Goal: Complete application form

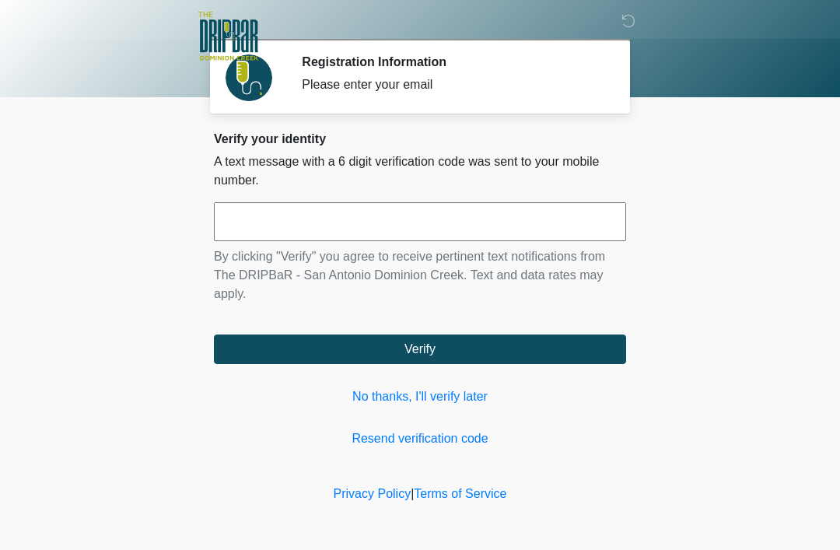
click at [605, 240] on input "text" at bounding box center [420, 221] width 412 height 39
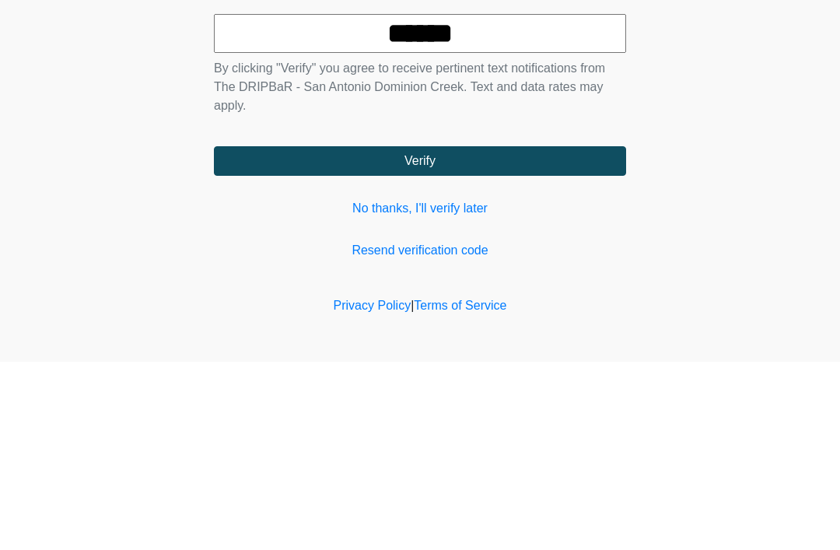
type input "******"
click at [563, 335] on button "Verify" at bounding box center [420, 350] width 412 height 30
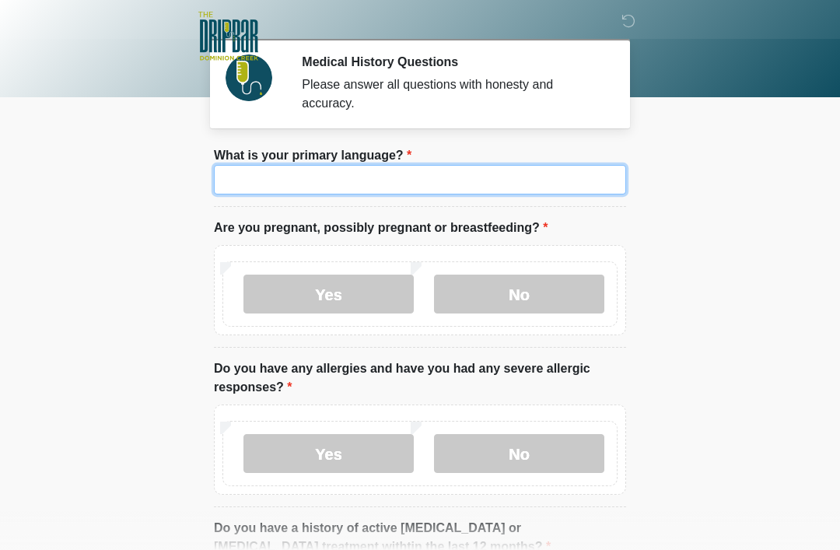
click at [507, 188] on input "What is your primary language?" at bounding box center [420, 180] width 412 height 30
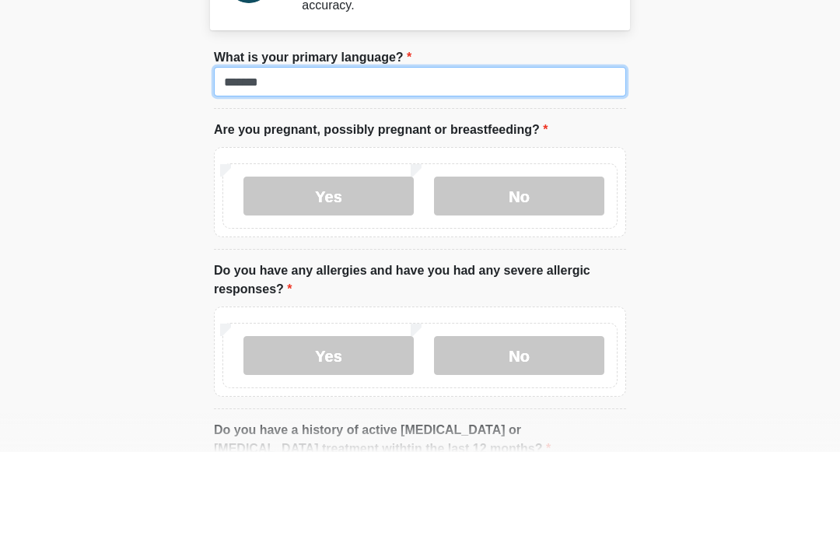
type input "*******"
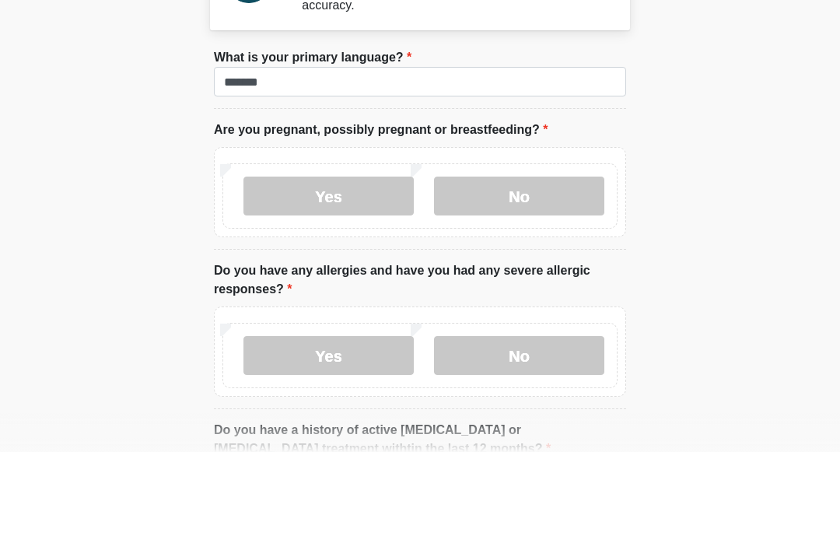
click at [535, 275] on label "No" at bounding box center [519, 294] width 170 height 39
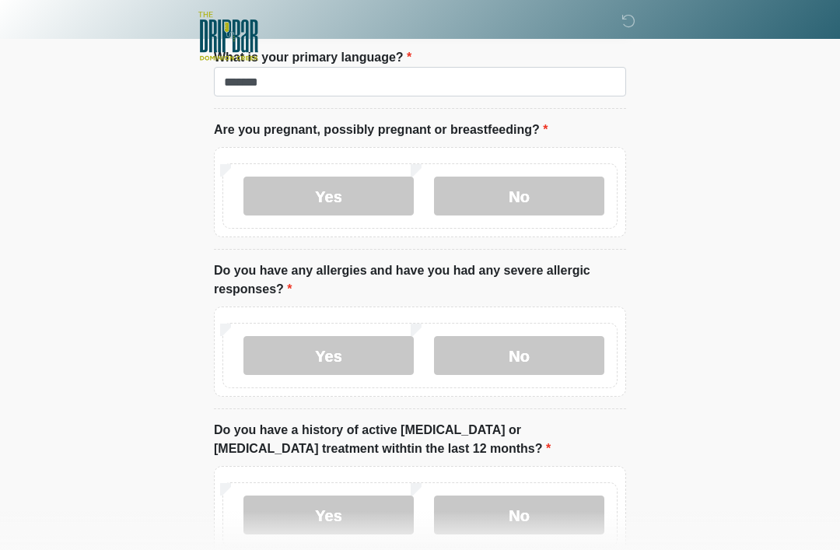
click at [532, 359] on label "No" at bounding box center [519, 355] width 170 height 39
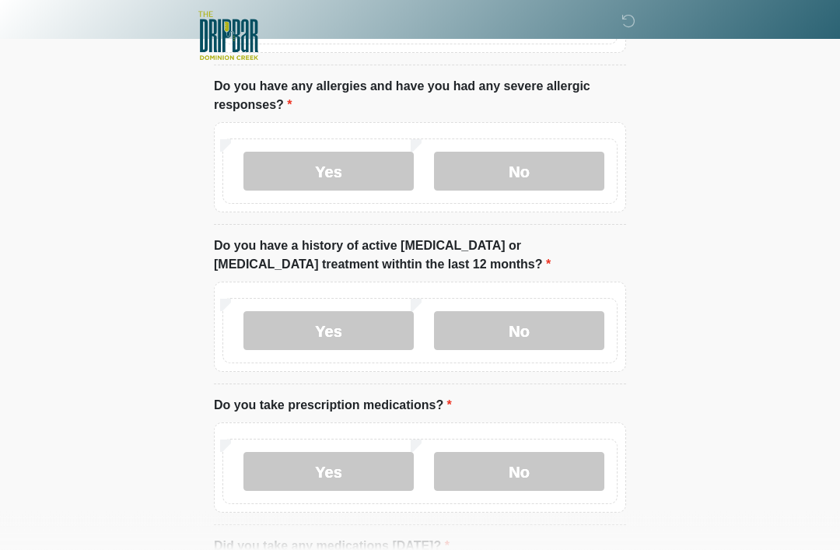
scroll to position [282, 0]
click at [577, 328] on label "No" at bounding box center [519, 330] width 170 height 39
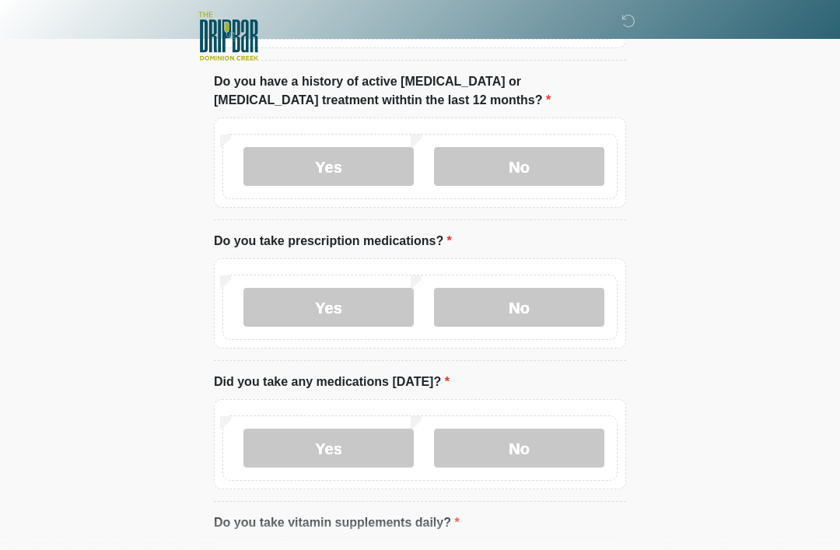
scroll to position [454, 0]
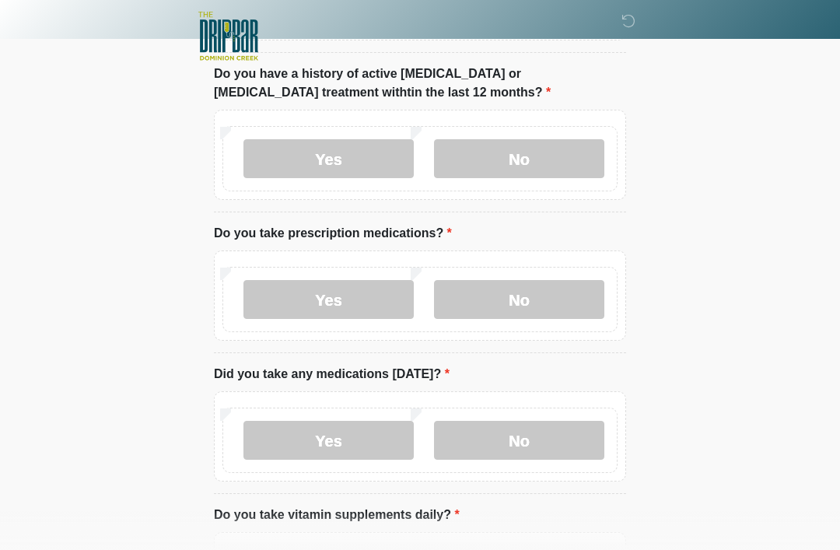
click at [565, 304] on label "No" at bounding box center [519, 299] width 170 height 39
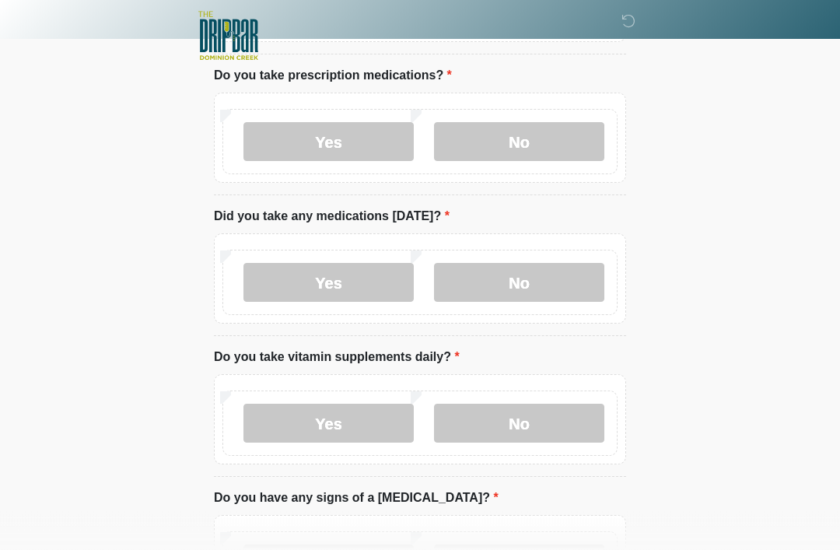
click at [560, 282] on label "No" at bounding box center [519, 283] width 170 height 39
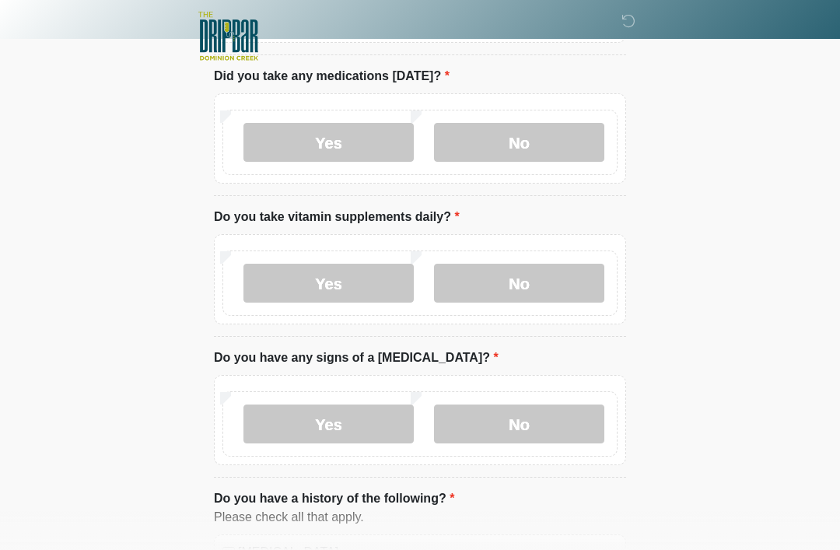
click at [556, 285] on label "No" at bounding box center [519, 283] width 170 height 39
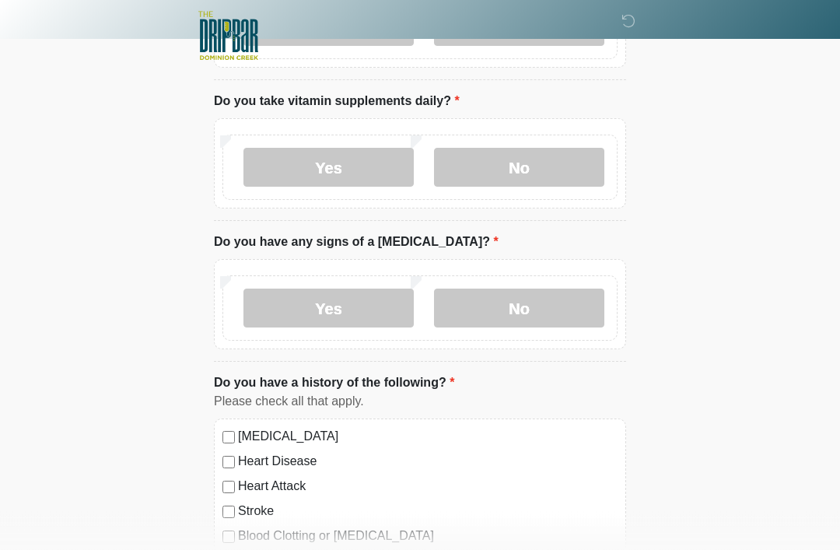
scroll to position [859, 0]
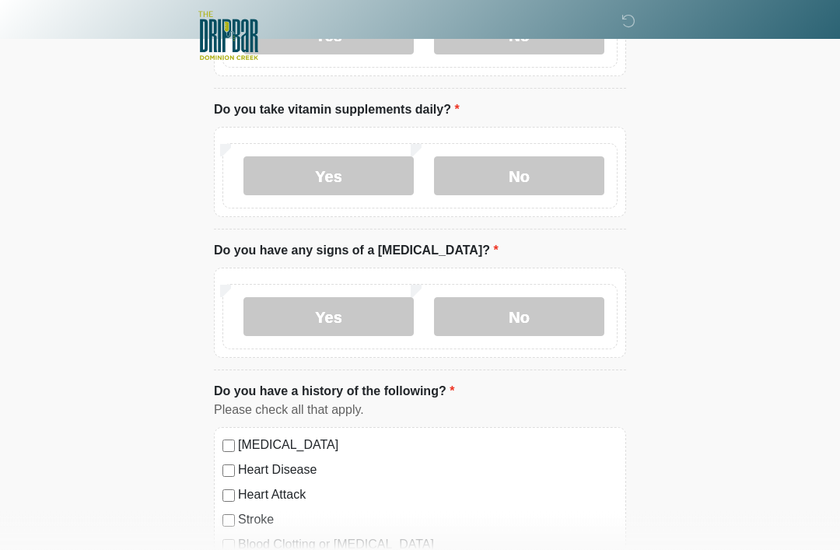
click at [542, 318] on label "No" at bounding box center [519, 317] width 170 height 39
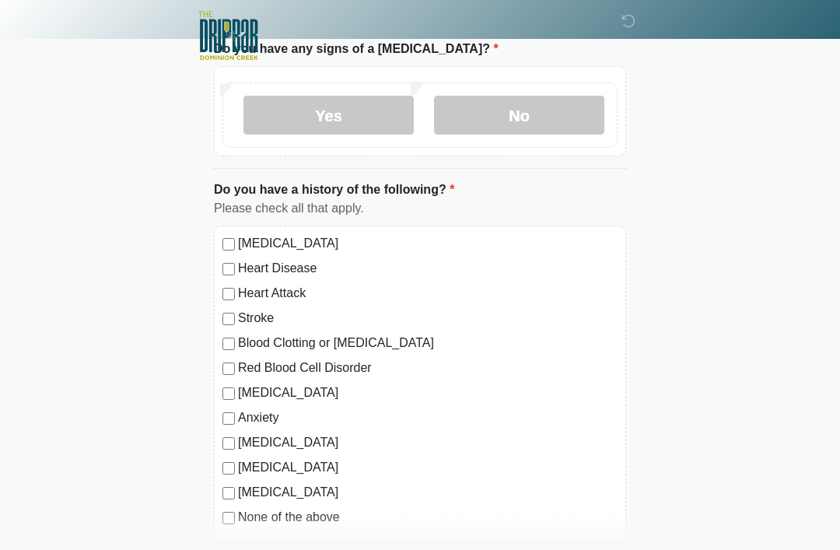
scroll to position [1063, 0]
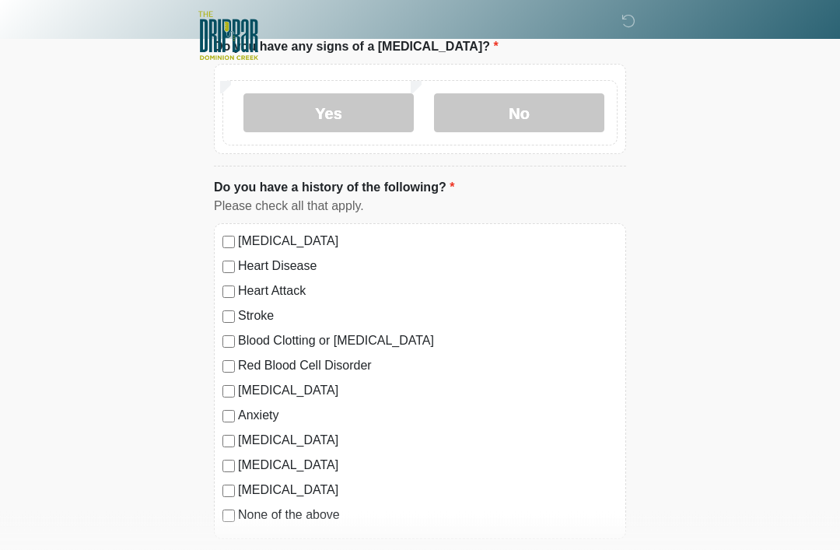
click at [339, 507] on label "None of the above" at bounding box center [428, 516] width 380 height 19
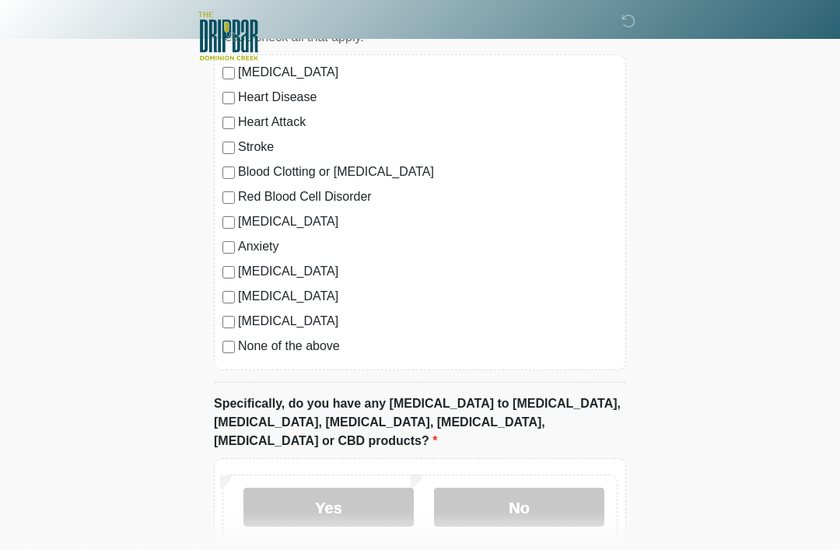
scroll to position [1297, 0]
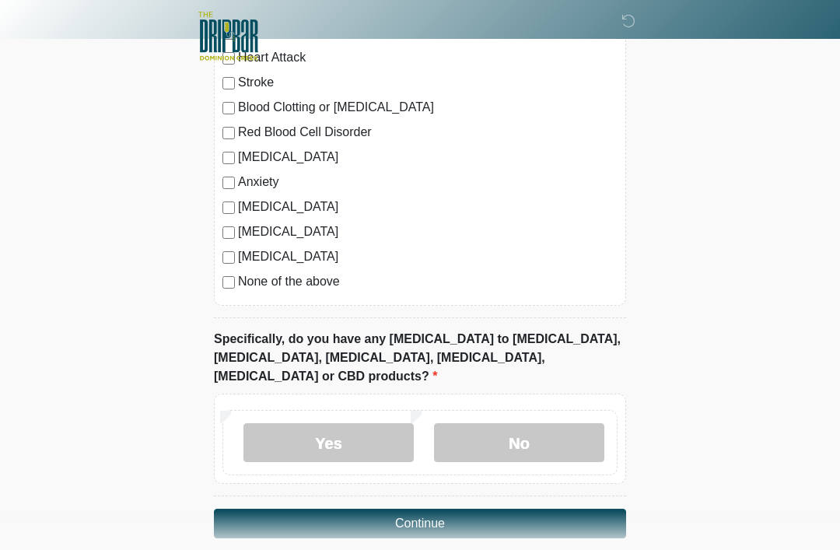
click at [541, 427] on label "No" at bounding box center [519, 442] width 170 height 39
click at [527, 509] on button "Continue" at bounding box center [420, 524] width 412 height 30
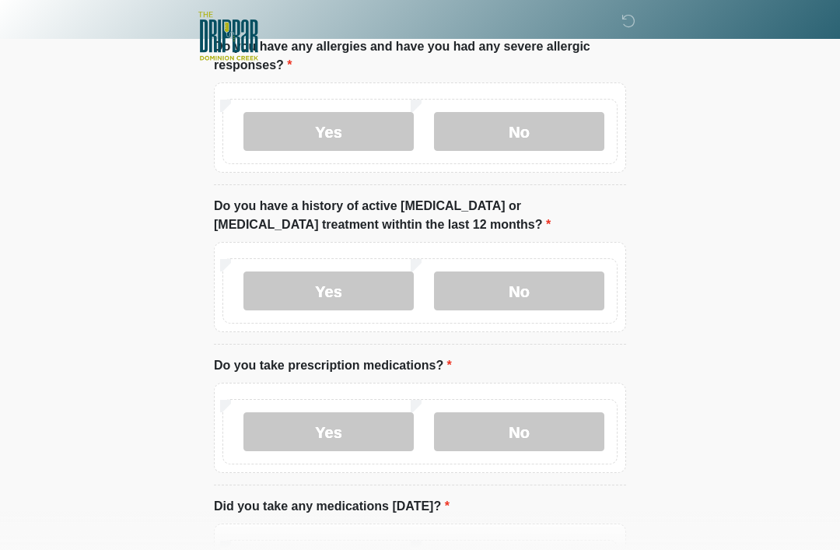
scroll to position [0, 0]
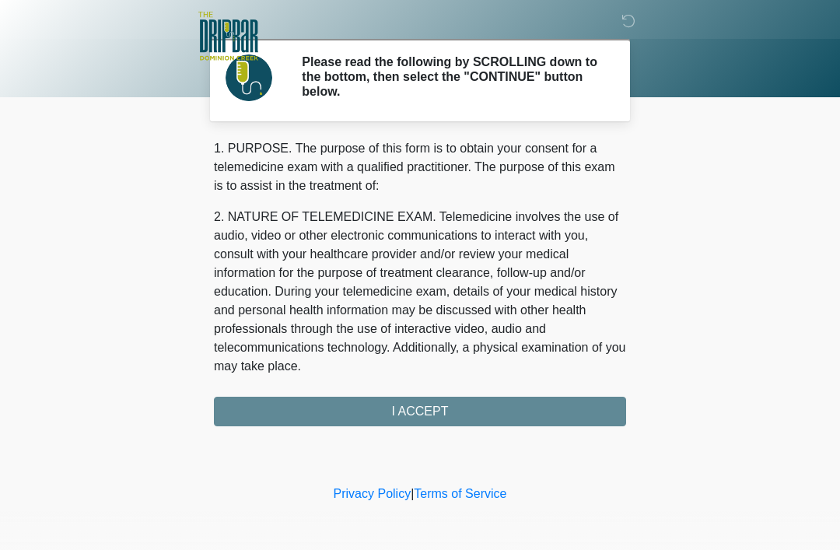
click at [494, 417] on div "1. PURPOSE. The purpose of this form is to obtain your consent for a telemedici…" at bounding box center [420, 282] width 412 height 287
click at [486, 396] on div "1. PURPOSE. The purpose of this form is to obtain your consent for a telemedici…" at bounding box center [420, 282] width 412 height 287
click at [479, 409] on div "1. PURPOSE. The purpose of this form is to obtain your consent for a telemedici…" at bounding box center [420, 282] width 412 height 287
click at [472, 405] on div "1. PURPOSE. The purpose of this form is to obtain your consent for a telemedici…" at bounding box center [420, 282] width 412 height 287
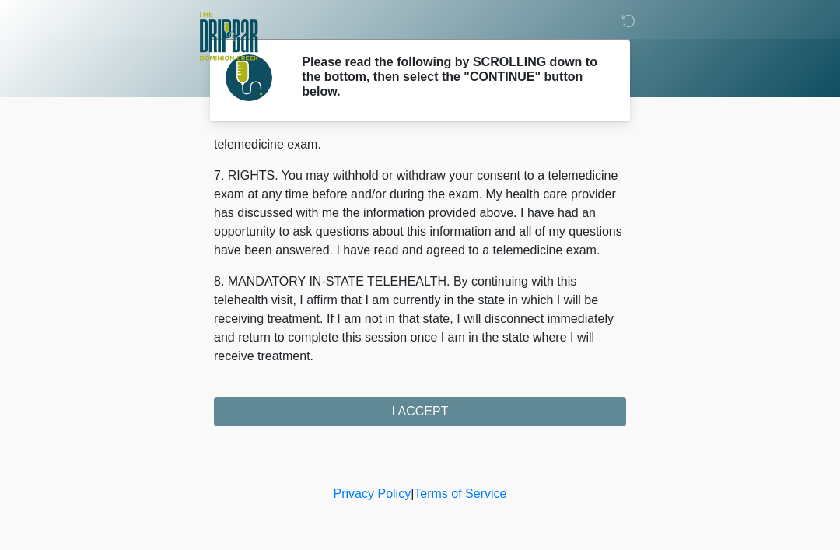
click at [489, 412] on div "1. PURPOSE. The purpose of this form is to obtain your consent for a telemedici…" at bounding box center [420, 282] width 412 height 287
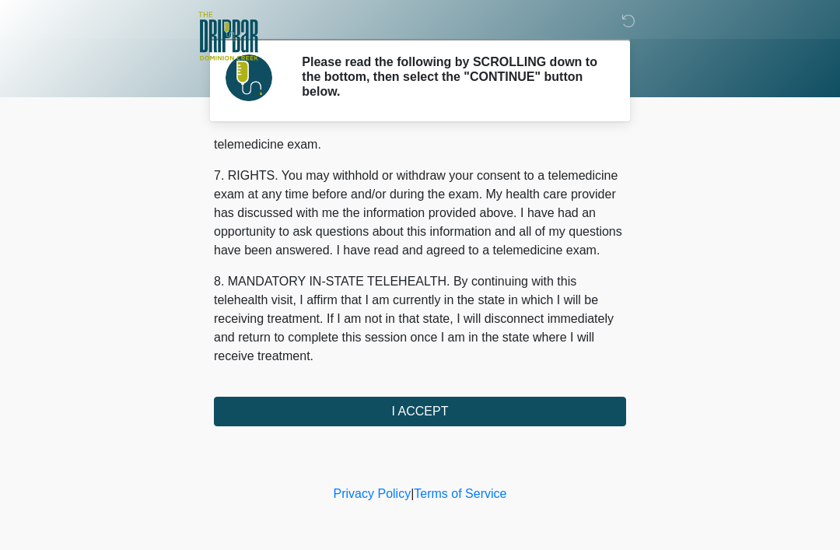
click at [493, 406] on button "I ACCEPT" at bounding box center [420, 412] width 412 height 30
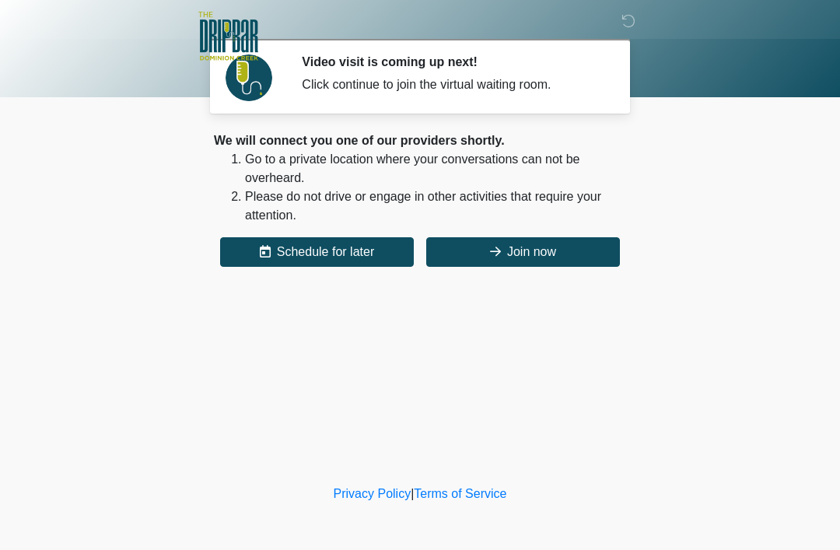
click at [582, 249] on button "Join now" at bounding box center [523, 252] width 194 height 30
